Goal: Transaction & Acquisition: Purchase product/service

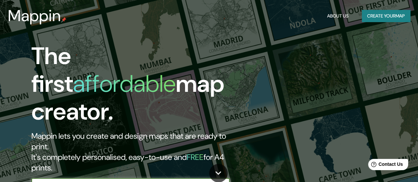
click at [176, 181] on input "text" at bounding box center [123, 185] width 185 height 8
type input "211 Leocares [GEOGRAPHIC_DATA][PERSON_NAME], [GEOGRAPHIC_DATA]"
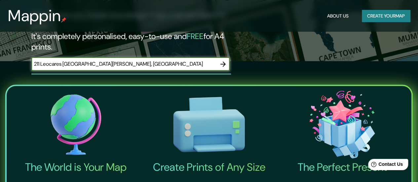
click at [222, 60] on icon "button" at bounding box center [223, 64] width 8 height 8
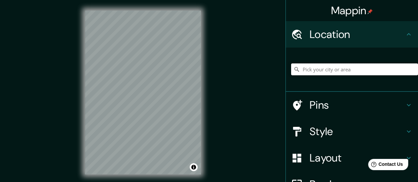
click at [353, 70] on input "Pick your city or area" at bounding box center [354, 70] width 127 height 12
paste input "211 Leocares [GEOGRAPHIC_DATA][PERSON_NAME], [GEOGRAPHIC_DATA]"
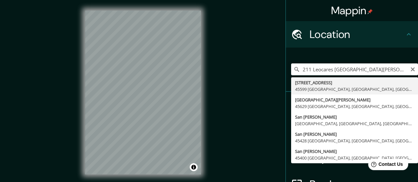
type input "[STREET_ADDRESS]"
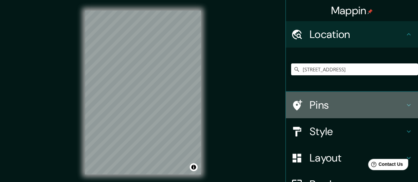
click at [312, 114] on div "Pins" at bounding box center [352, 105] width 132 height 26
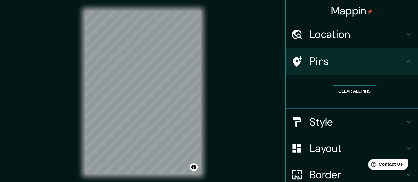
click at [352, 94] on button "Clear all pins" at bounding box center [354, 91] width 43 height 12
drag, startPoint x: 216, startPoint y: 98, endPoint x: 133, endPoint y: 114, distance: 85.3
click at [133, 114] on div at bounding box center [132, 113] width 5 height 5
click at [137, 113] on div at bounding box center [139, 114] width 5 height 5
click at [344, 96] on button "Clear all pins" at bounding box center [354, 91] width 43 height 12
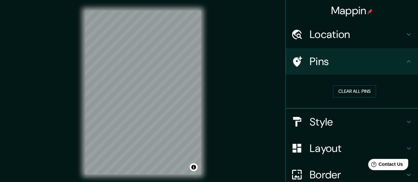
click at [318, 124] on h4 "Style" at bounding box center [357, 121] width 95 height 13
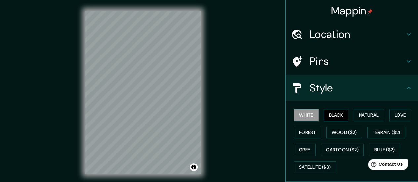
click at [330, 116] on button "Black" at bounding box center [336, 115] width 25 height 12
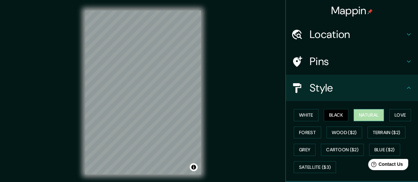
click at [370, 114] on button "Natural" at bounding box center [369, 115] width 30 height 12
click at [204, 129] on div "© Mapbox © OpenStreetMap Improve this map" at bounding box center [142, 92] width 137 height 185
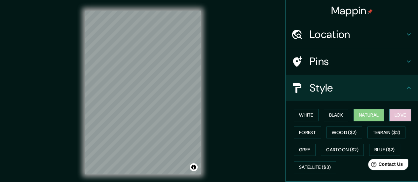
click at [390, 115] on button "Love" at bounding box center [401, 115] width 22 height 12
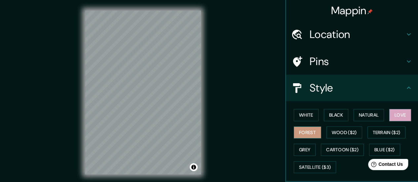
click at [304, 135] on button "Forest" at bounding box center [307, 133] width 27 height 12
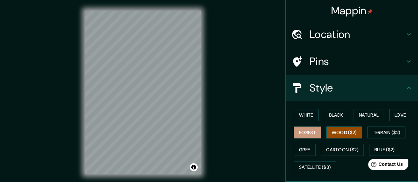
click at [328, 136] on button "Wood ($2)" at bounding box center [345, 133] width 36 height 12
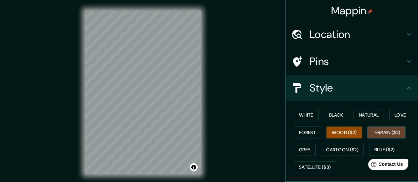
click at [368, 133] on button "Terrain ($2)" at bounding box center [387, 133] width 38 height 12
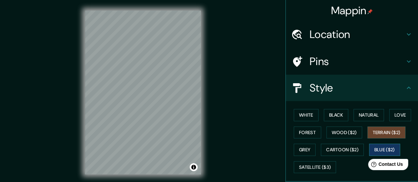
click at [372, 153] on button "Blue ($2)" at bounding box center [385, 150] width 31 height 12
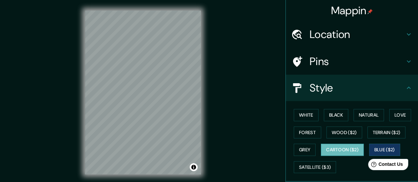
click at [341, 153] on button "Cartoon ($2)" at bounding box center [342, 150] width 43 height 12
click at [302, 149] on button "Grey" at bounding box center [305, 150] width 22 height 12
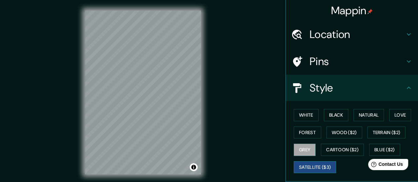
click at [304, 170] on button "Satellite ($3)" at bounding box center [315, 167] width 42 height 12
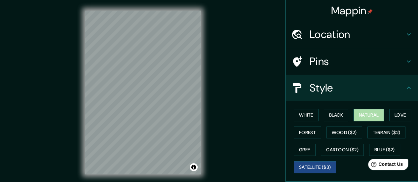
click at [370, 118] on button "Natural" at bounding box center [369, 115] width 30 height 12
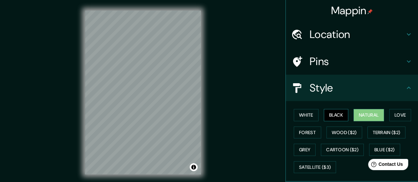
scroll to position [107, 0]
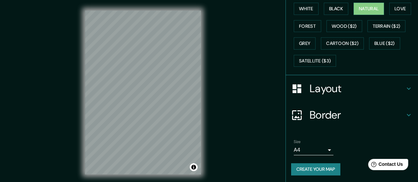
click at [372, 88] on h4 "Layout" at bounding box center [357, 88] width 95 height 13
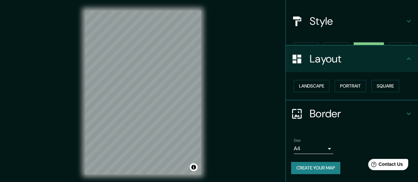
scroll to position [55, 0]
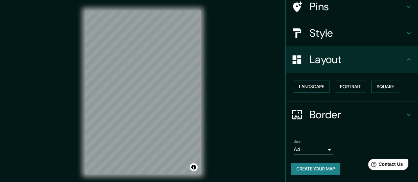
click at [315, 87] on button "Landscape" at bounding box center [312, 87] width 36 height 12
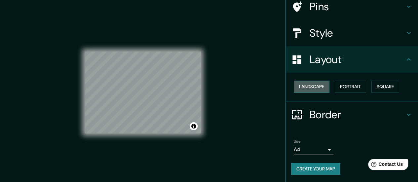
click at [315, 87] on button "Landscape" at bounding box center [312, 87] width 36 height 12
click at [342, 87] on button "Portrait" at bounding box center [350, 87] width 31 height 12
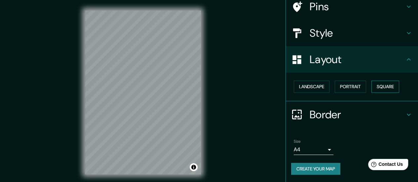
click at [389, 89] on button "Square" at bounding box center [386, 87] width 28 height 12
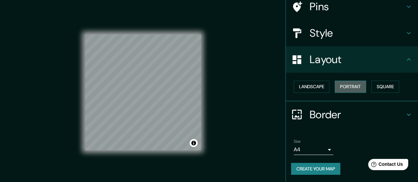
click at [341, 88] on button "Portrait" at bounding box center [350, 87] width 31 height 12
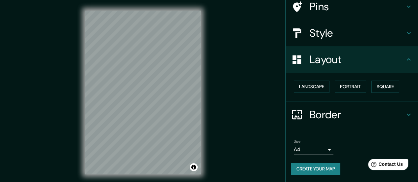
click at [351, 110] on h4 "Border" at bounding box center [357, 114] width 95 height 13
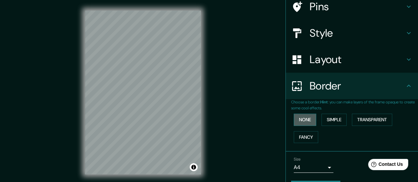
click at [300, 121] on button "None" at bounding box center [305, 120] width 22 height 12
click at [337, 122] on button "Simple" at bounding box center [334, 120] width 25 height 12
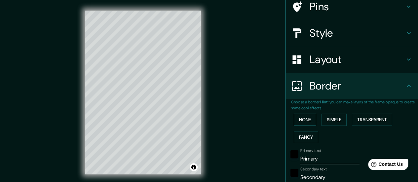
click at [309, 123] on button "None" at bounding box center [305, 120] width 22 height 12
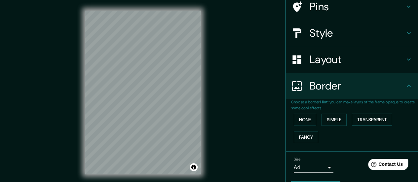
click at [369, 120] on button "Transparent" at bounding box center [372, 120] width 40 height 12
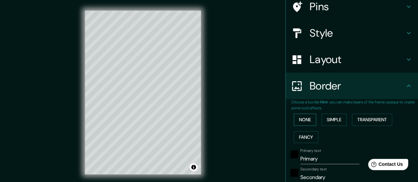
click at [309, 121] on button "None" at bounding box center [305, 120] width 22 height 12
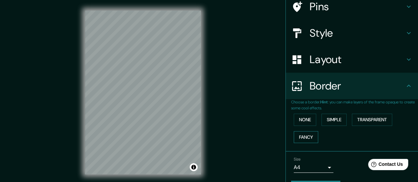
click at [309, 132] on button "Fancy" at bounding box center [306, 137] width 24 height 12
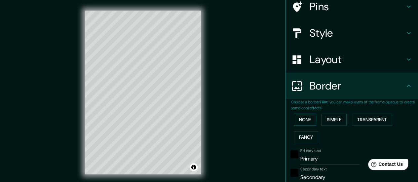
click at [305, 118] on button "None" at bounding box center [305, 120] width 22 height 12
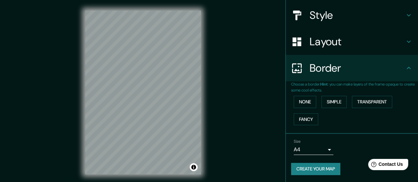
scroll to position [73, 0]
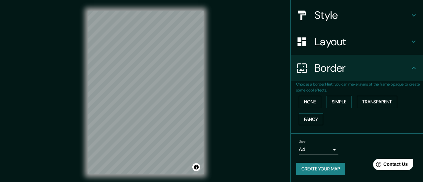
click at [323, 149] on body "Mappin Location [STREET_ADDRESS] Pins Style Layout Border Choose a border. Hint…" at bounding box center [211, 91] width 423 height 182
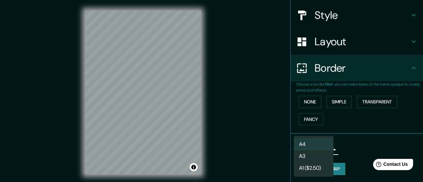
click at [323, 159] on li "A3" at bounding box center [314, 157] width 40 height 12
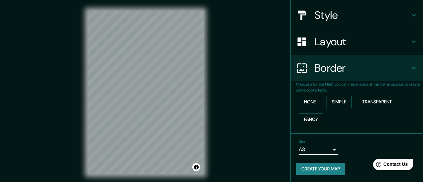
click at [323, 149] on body "Mappin Location [STREET_ADDRESS] Pins Style Layout Border Choose a border. Hint…" at bounding box center [211, 91] width 423 height 182
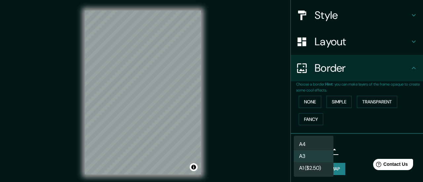
click at [315, 144] on li "A4" at bounding box center [314, 145] width 40 height 12
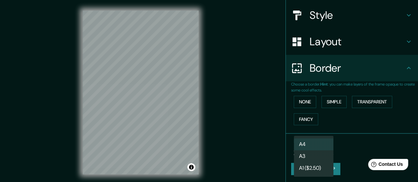
drag, startPoint x: 324, startPoint y: 150, endPoint x: 324, endPoint y: 154, distance: 4.0
click at [324, 150] on body "Mappin Location [STREET_ADDRESS] Pins Style Layout Border Choose a border. Hint…" at bounding box center [209, 91] width 418 height 182
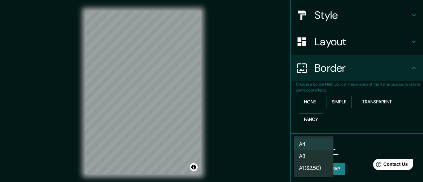
click at [318, 166] on li "A1 ($2.50)" at bounding box center [314, 168] width 40 height 12
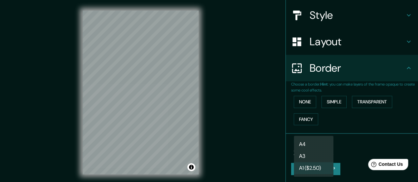
click at [319, 153] on body "Mappin Location [STREET_ADDRESS] Pins Style Layout Border Choose a border. Hint…" at bounding box center [209, 91] width 418 height 182
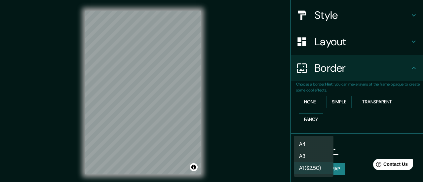
click at [320, 143] on li "A4" at bounding box center [314, 145] width 40 height 12
type input "single"
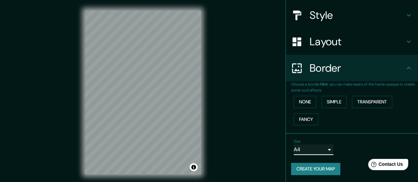
scroll to position [0, 0]
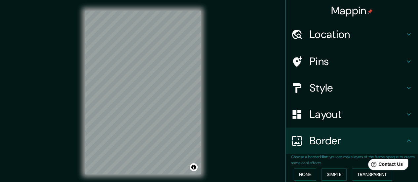
click at [396, 39] on h4 "Location" at bounding box center [357, 34] width 95 height 13
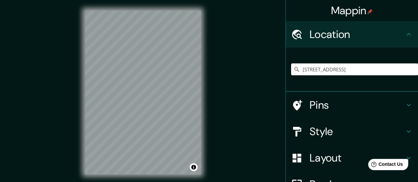
click at [399, 35] on h4 "Location" at bounding box center [357, 34] width 95 height 13
click at [402, 43] on div "Location" at bounding box center [352, 34] width 132 height 26
click at [408, 30] on div "Location" at bounding box center [352, 34] width 132 height 26
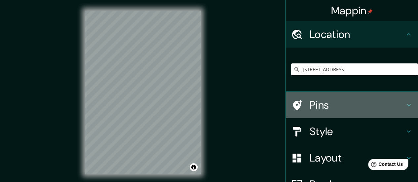
click at [400, 107] on h4 "Pins" at bounding box center [357, 105] width 95 height 13
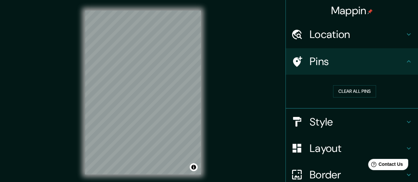
click at [355, 123] on h4 "Style" at bounding box center [357, 121] width 95 height 13
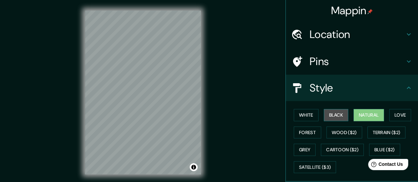
click at [331, 117] on button "Black" at bounding box center [336, 115] width 25 height 12
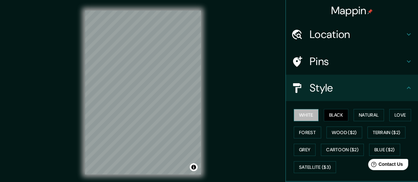
click at [301, 114] on button "White" at bounding box center [306, 115] width 25 height 12
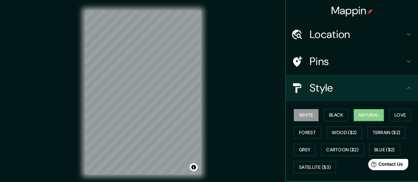
click at [371, 119] on button "Natural" at bounding box center [369, 115] width 30 height 12
click at [306, 154] on button "Grey" at bounding box center [305, 150] width 22 height 12
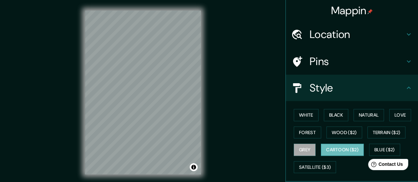
click at [331, 152] on button "Cartoon ($2)" at bounding box center [342, 150] width 43 height 12
click at [377, 151] on button "Blue ($2)" at bounding box center [385, 150] width 31 height 12
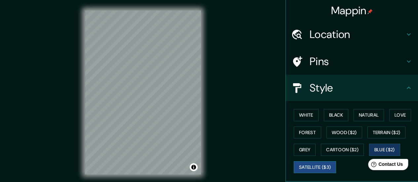
click at [320, 162] on button "Satellite ($3)" at bounding box center [315, 167] width 42 height 12
click at [380, 149] on button "Blue ($2)" at bounding box center [385, 150] width 31 height 12
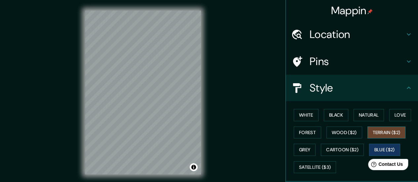
click at [388, 130] on button "Terrain ($2)" at bounding box center [387, 133] width 38 height 12
click at [396, 111] on button "Love" at bounding box center [401, 115] width 22 height 12
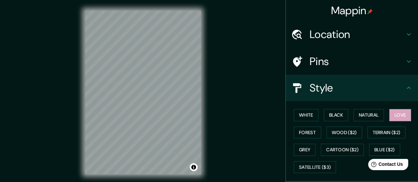
click at [382, 114] on div "White Black Natural Love Forest Wood ($2) Terrain ($2) Grey Cartoon ($2) Blue (…" at bounding box center [354, 141] width 127 height 69
click at [376, 114] on button "Natural" at bounding box center [369, 115] width 30 height 12
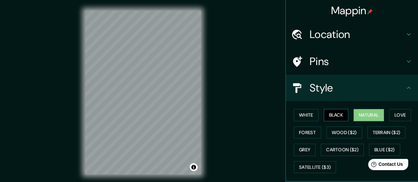
click at [335, 117] on button "Black" at bounding box center [336, 115] width 25 height 12
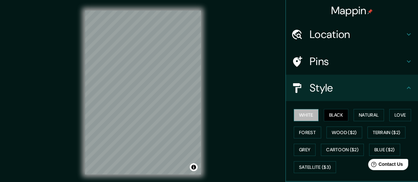
click at [309, 116] on button "White" at bounding box center [306, 115] width 25 height 12
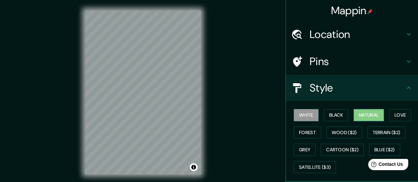
click at [359, 116] on button "Natural" at bounding box center [369, 115] width 30 height 12
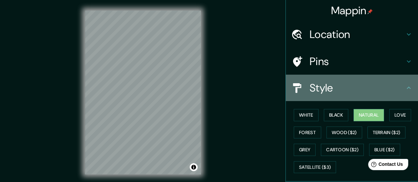
click at [399, 82] on h4 "Style" at bounding box center [357, 87] width 95 height 13
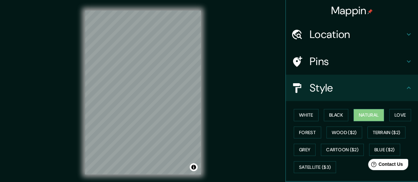
click at [405, 85] on icon at bounding box center [409, 88] width 8 height 8
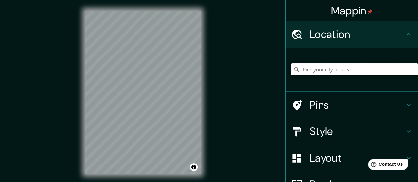
click at [348, 72] on input "Pick your city or area" at bounding box center [354, 70] width 127 height 12
click at [295, 70] on icon at bounding box center [297, 69] width 5 height 5
click at [294, 71] on icon at bounding box center [297, 69] width 7 height 7
click at [409, 70] on input "[STREET_ADDRESS]" at bounding box center [354, 70] width 127 height 12
click at [406, 63] on div "[STREET_ADDRESS]" at bounding box center [354, 69] width 127 height 33
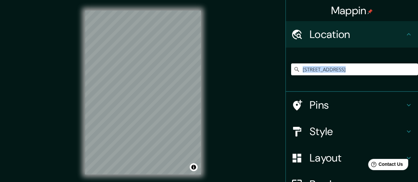
click at [406, 63] on div "[STREET_ADDRESS]" at bounding box center [354, 69] width 127 height 33
click at [376, 74] on input "[STREET_ADDRESS]" at bounding box center [354, 70] width 127 height 12
click at [377, 74] on input "[STREET_ADDRESS]" at bounding box center [354, 70] width 127 height 12
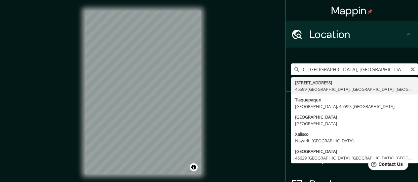
type input ", Jalisco, México"
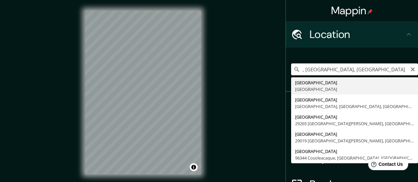
drag, startPoint x: 363, startPoint y: 69, endPoint x: 239, endPoint y: 72, distance: 123.8
click at [241, 72] on div "Mappin Location , Jalisco, México Jalisco México Calle Jalisco 24050 Campeche, …" at bounding box center [209, 98] width 418 height 196
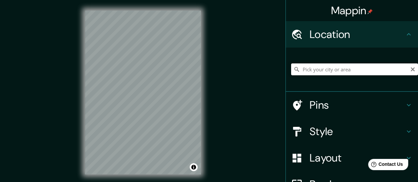
paste input "211 Leocares [GEOGRAPHIC_DATA][PERSON_NAME], [GEOGRAPHIC_DATA]"
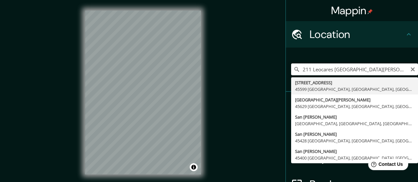
type input "[STREET_ADDRESS]"
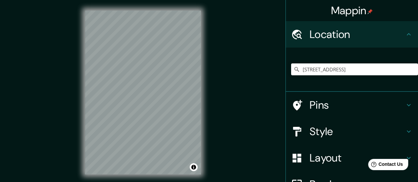
click at [358, 130] on h4 "Style" at bounding box center [357, 131] width 95 height 13
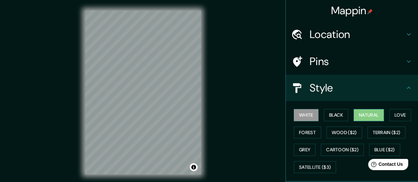
click at [356, 116] on button "Natural" at bounding box center [369, 115] width 30 height 12
click at [405, 84] on icon at bounding box center [409, 88] width 8 height 8
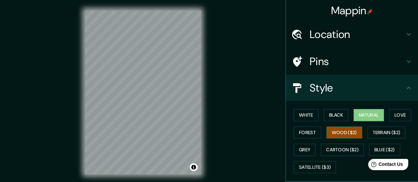
scroll to position [107, 0]
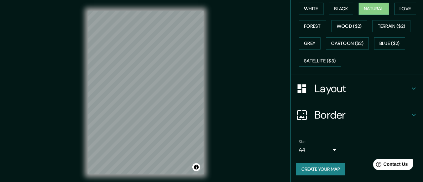
click at [316, 152] on body "Mappin Location Calle Leocares 211, 45599 Tlaquepaque, Jalisco, México Calle Le…" at bounding box center [211, 91] width 423 height 182
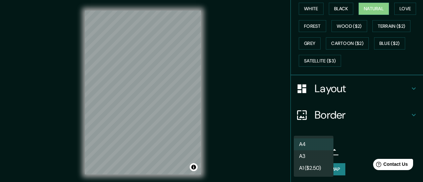
click at [364, 147] on div at bounding box center [211, 91] width 423 height 182
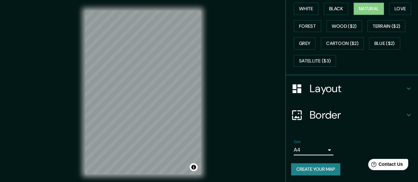
click at [318, 166] on button "Create your map" at bounding box center [315, 169] width 49 height 12
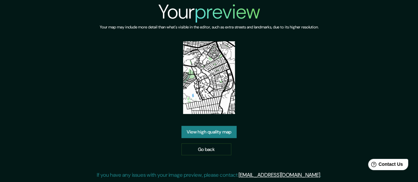
click at [219, 135] on link "View high quality map" at bounding box center [209, 132] width 55 height 12
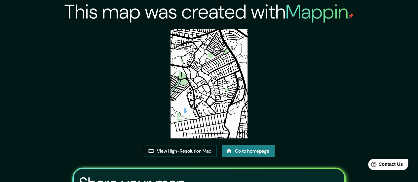
click at [202, 154] on link "View High-Resolution Map" at bounding box center [180, 151] width 73 height 12
